Goal: Navigation & Orientation: Find specific page/section

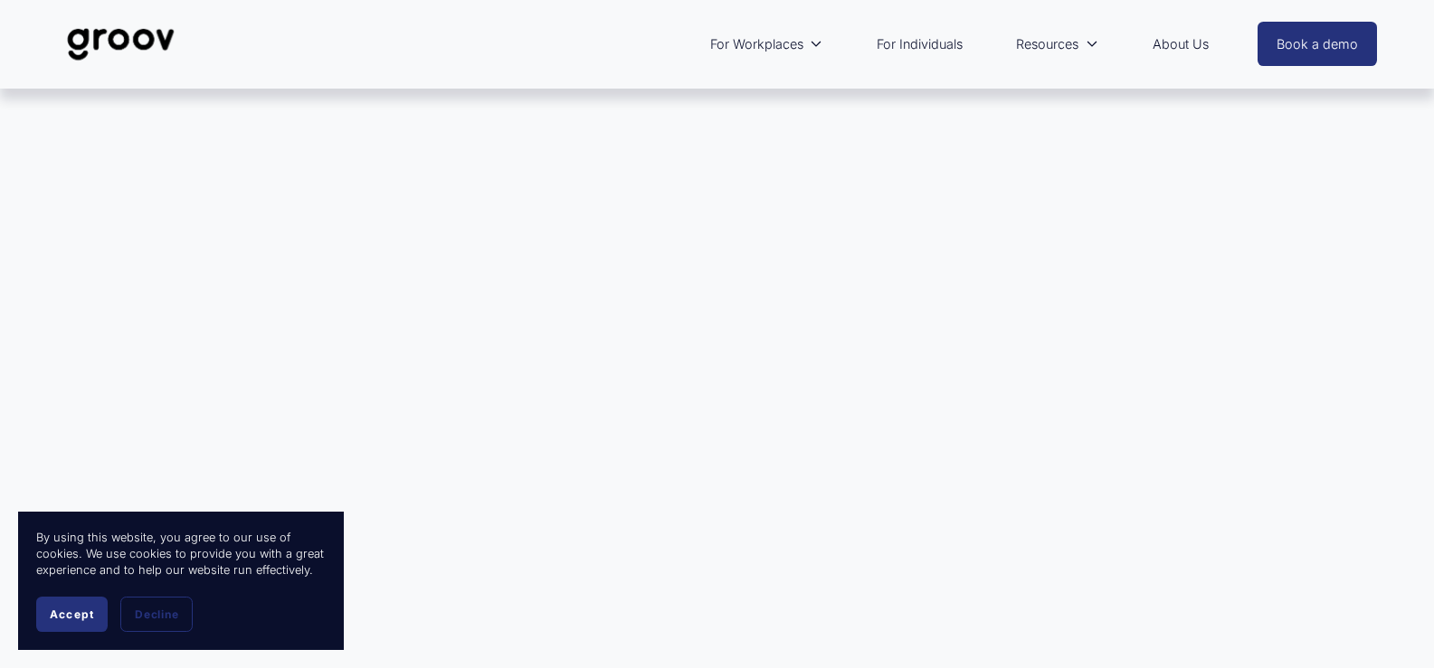
click at [66, 615] on span "Accept" at bounding box center [72, 615] width 44 height 14
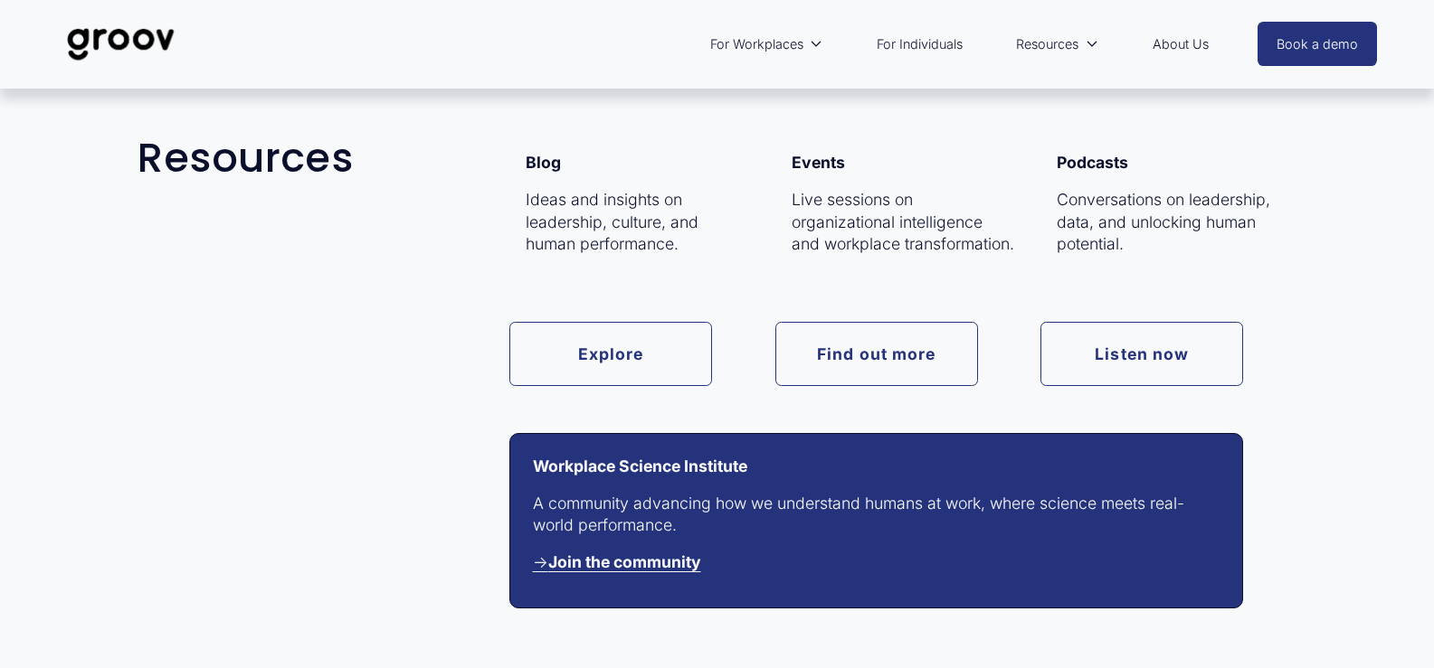
click at [1080, 45] on link "Resources" at bounding box center [1057, 45] width 100 height 42
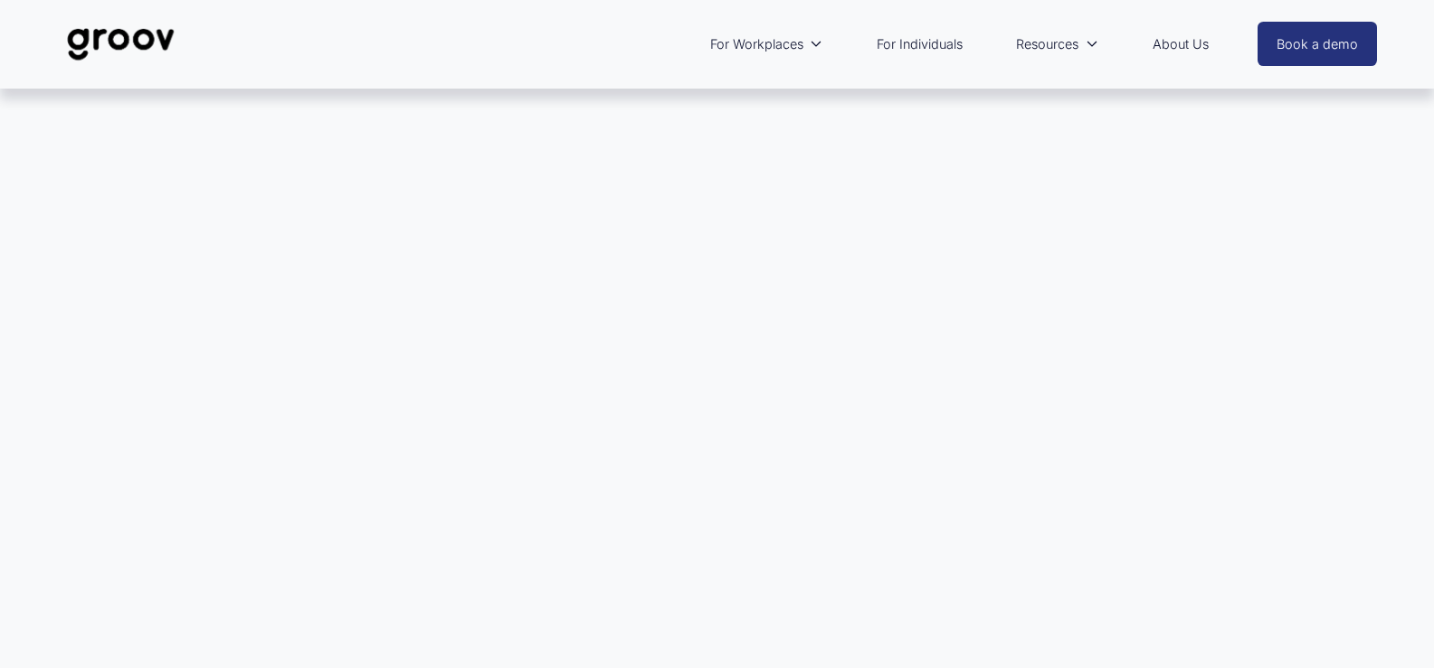
click at [936, 41] on link "For Individuals" at bounding box center [919, 45] width 104 height 42
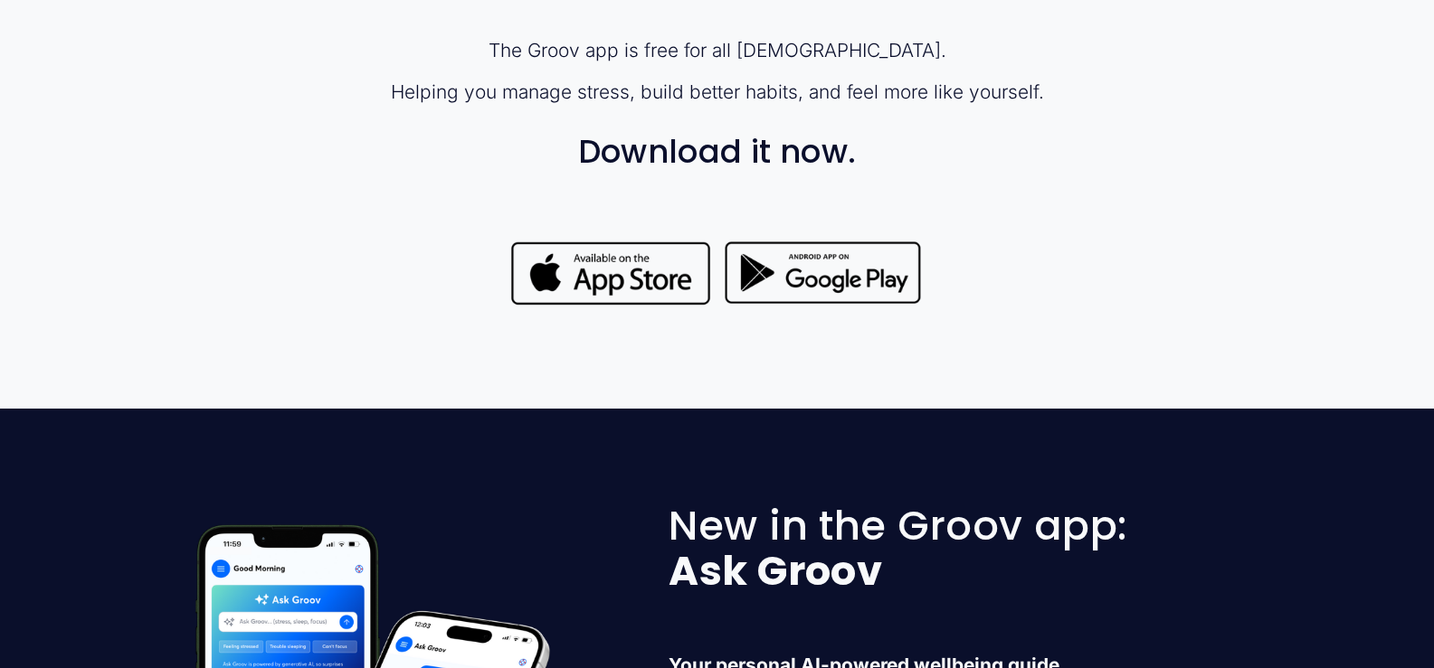
scroll to position [1562, 0]
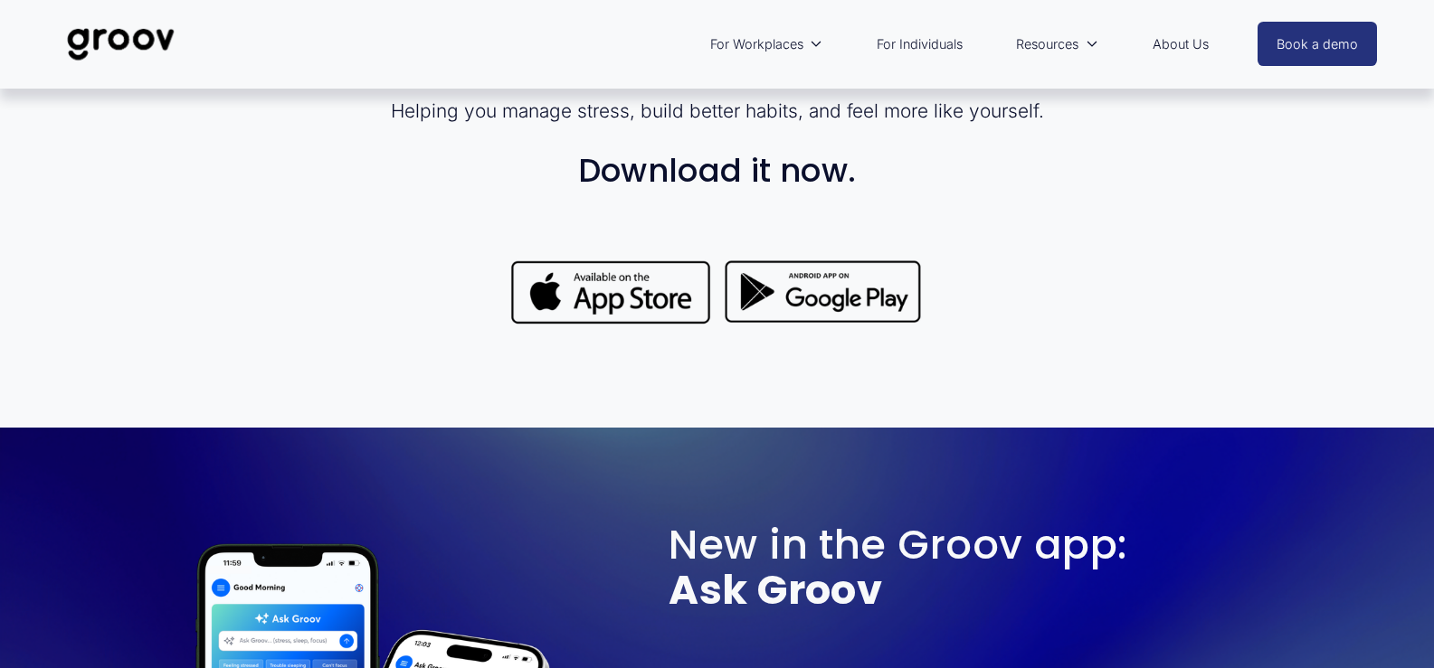
click at [832, 295] on div at bounding box center [823, 292] width 203 height 71
